Goal: Information Seeking & Learning: Learn about a topic

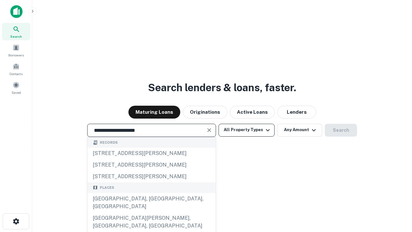
type input "**********"
click at [247, 130] on button "All Property Types" at bounding box center [247, 130] width 56 height 13
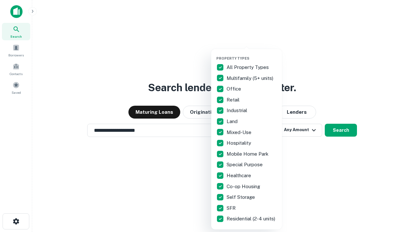
click at [252, 54] on button "button" at bounding box center [251, 54] width 71 height 0
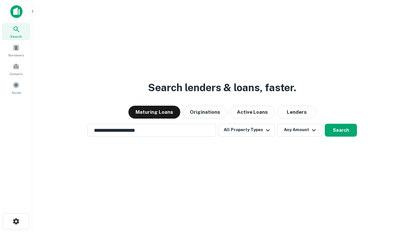
scroll to position [10, 0]
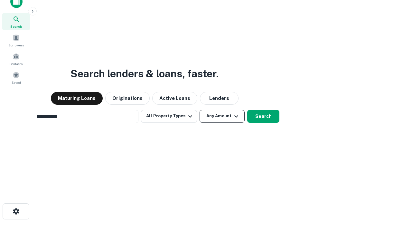
click at [200, 110] on button "Any Amount" at bounding box center [222, 116] width 45 height 13
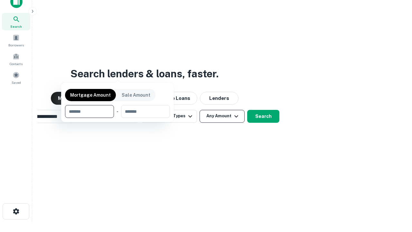
scroll to position [10, 0]
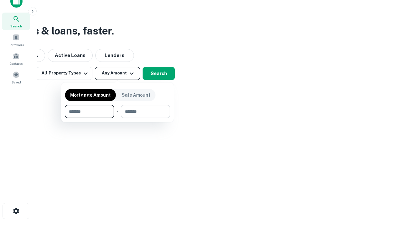
type input "*******"
click at [117, 118] on button "button" at bounding box center [117, 118] width 105 height 0
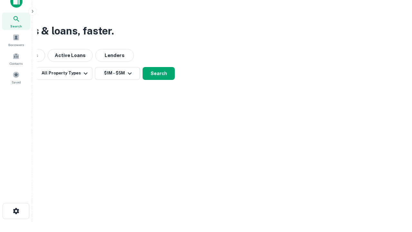
scroll to position [4, 119]
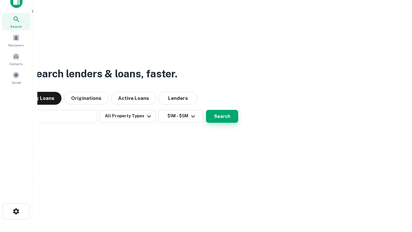
click at [206, 110] on button "Search" at bounding box center [222, 116] width 32 height 13
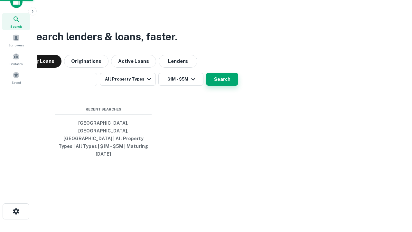
scroll to position [17, 182]
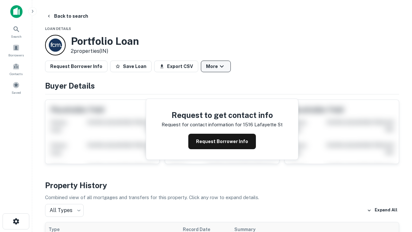
click at [216, 66] on button "More" at bounding box center [216, 67] width 30 height 12
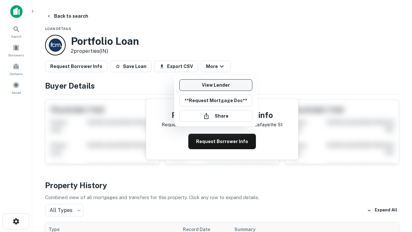
click at [216, 85] on link "View Lender" at bounding box center [215, 85] width 73 height 12
